Goal: Information Seeking & Learning: Learn about a topic

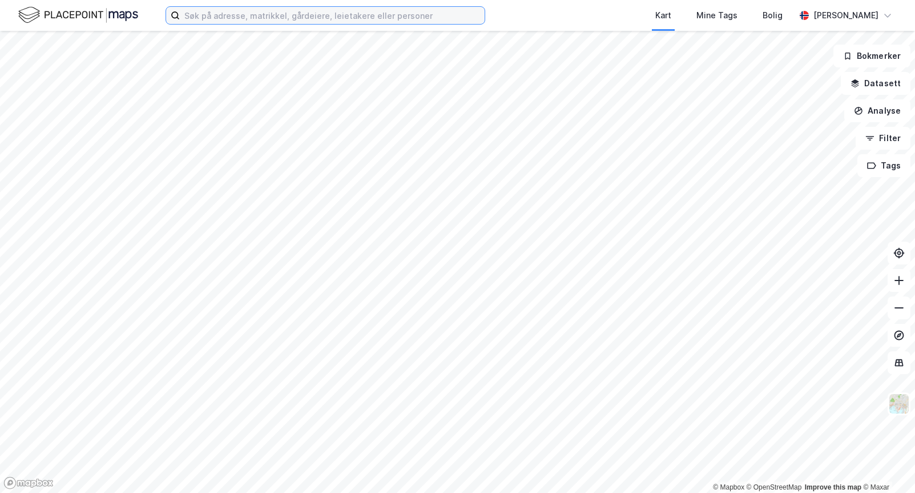
click at [211, 15] on input at bounding box center [332, 15] width 305 height 17
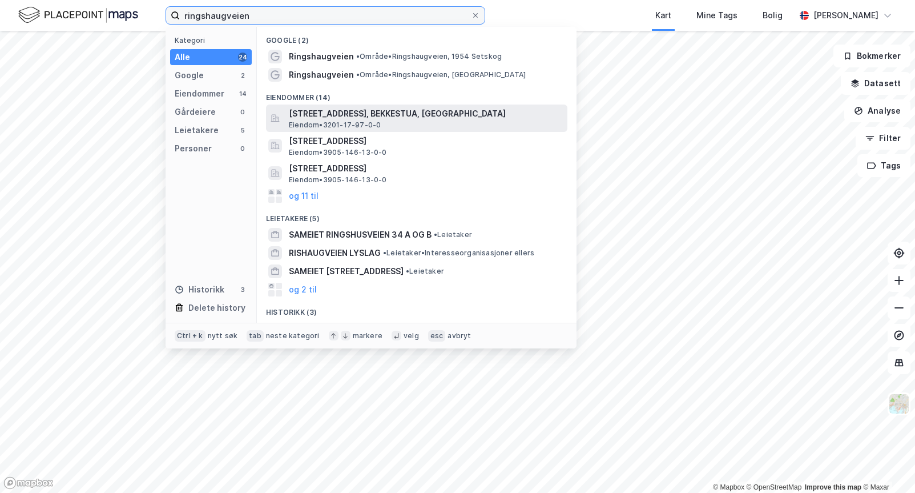
type input "ringshaugveien"
click at [384, 115] on span "[STREET_ADDRESS], BEKKESTUA, [GEOGRAPHIC_DATA]" at bounding box center [426, 114] width 274 height 14
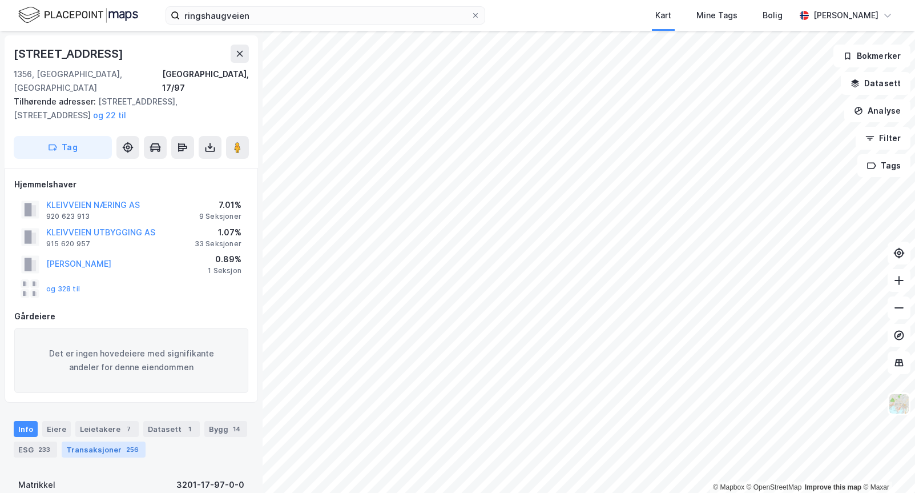
click at [97, 441] on div "Transaksjoner 256" at bounding box center [104, 449] width 84 height 16
